Goal: Task Accomplishment & Management: Manage account settings

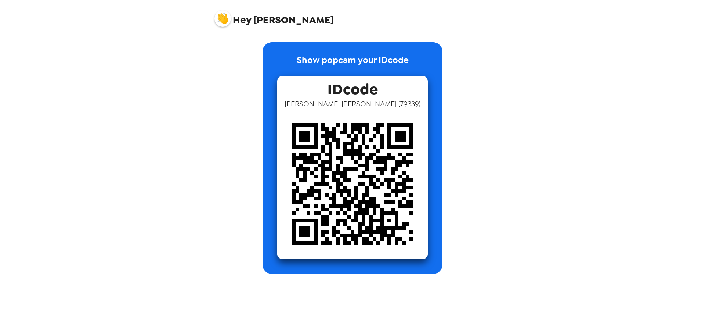
click at [271, 22] on span "Hey [PERSON_NAME]" at bounding box center [273, 16] width 119 height 18
drag, startPoint x: 357, startPoint y: 91, endPoint x: 368, endPoint y: 91, distance: 10.7
click at [357, 91] on span "IDcode" at bounding box center [353, 87] width 50 height 23
click at [262, 18] on span "Hey [PERSON_NAME]" at bounding box center [273, 16] width 119 height 18
click at [379, 163] on img at bounding box center [352, 183] width 151 height 151
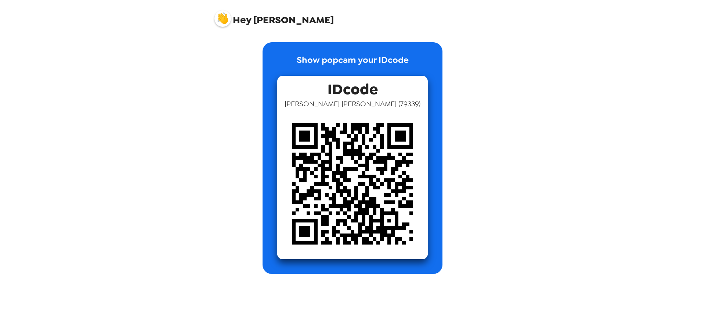
click at [353, 104] on span "[PERSON_NAME] ( 79339 )" at bounding box center [353, 104] width 136 height 10
click at [379, 104] on span "[PERSON_NAME] ( 79339 )" at bounding box center [353, 104] width 136 height 10
copy span "79339"
click at [227, 19] on img at bounding box center [222, 18] width 17 height 17
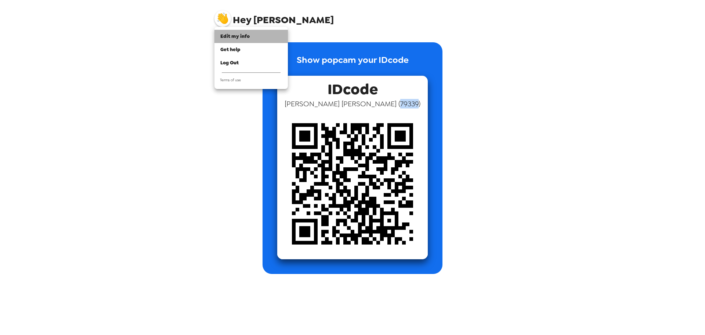
click at [237, 37] on span "Edit my info" at bounding box center [234, 36] width 29 height 6
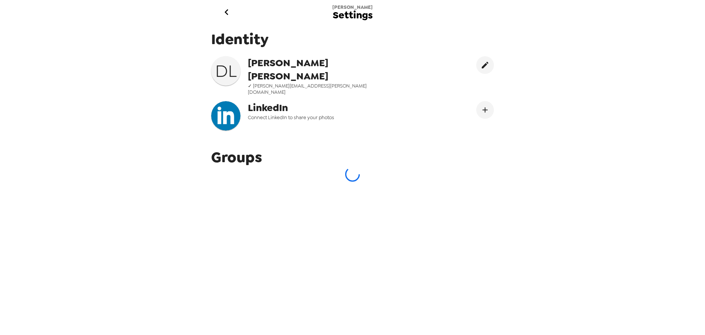
click at [224, 12] on icon "go back" at bounding box center [227, 12] width 12 height 12
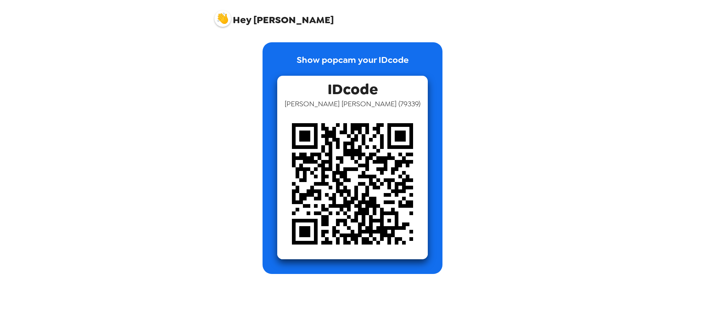
click at [218, 18] on img at bounding box center [222, 18] width 17 height 17
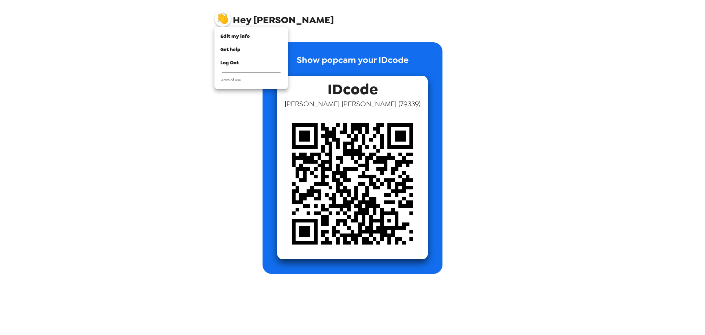
click at [258, 17] on div at bounding box center [352, 167] width 705 height 335
